Goal: Information Seeking & Learning: Compare options

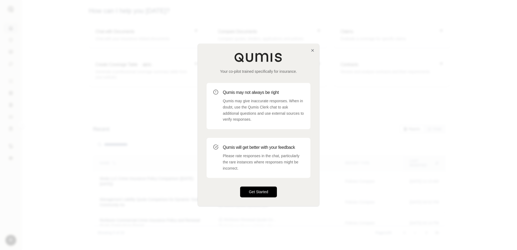
click at [250, 191] on button "Get Started" at bounding box center [258, 192] width 37 height 11
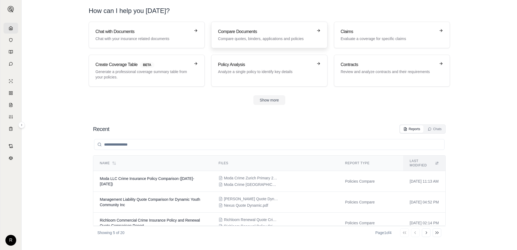
click at [253, 39] on p "Compare quotes, binders, applications and policies" at bounding box center [265, 38] width 95 height 5
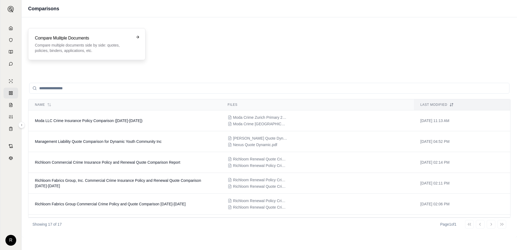
click at [78, 52] on p "Compare multiple documents side by side: quotes, policies, binders, application…" at bounding box center [83, 47] width 96 height 11
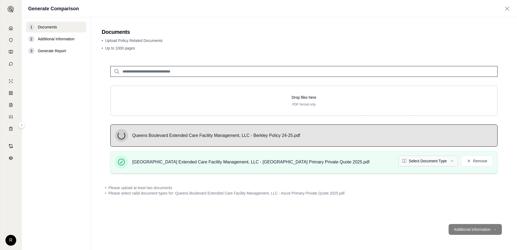
click at [453, 161] on html "R Generate Comparison 1 Documents 2 Additional Information 3 Generate Report Do…" at bounding box center [258, 125] width 517 height 250
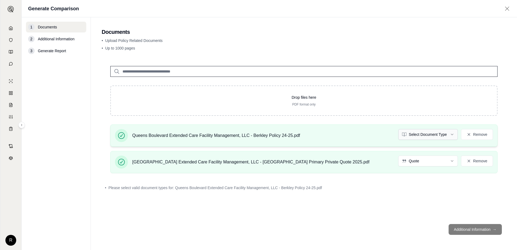
click at [414, 136] on html "R Generate Comparison 1 Documents 2 Additional Information 3 Generate Report Do…" at bounding box center [258, 125] width 517 height 250
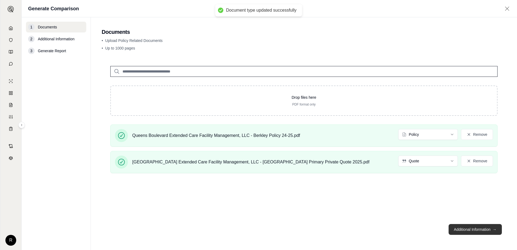
click at [472, 229] on button "Additional Information →" at bounding box center [475, 229] width 53 height 11
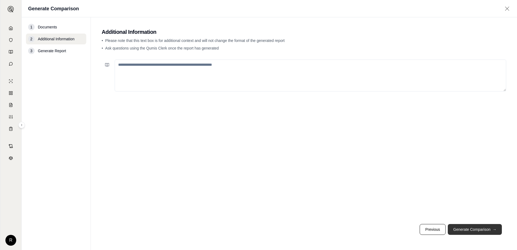
click at [472, 229] on button "Generate Comparison →" at bounding box center [475, 229] width 54 height 11
